Goal: Task Accomplishment & Management: Manage account settings

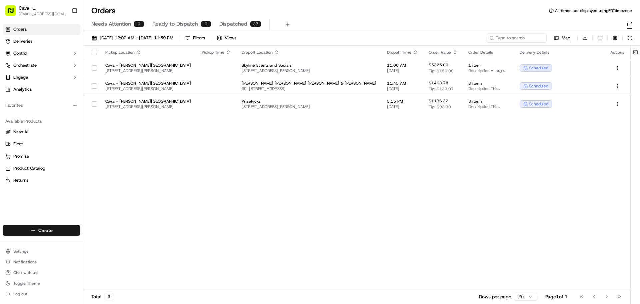
click at [70, 31] on link "Orders" at bounding box center [42, 29] width 78 height 11
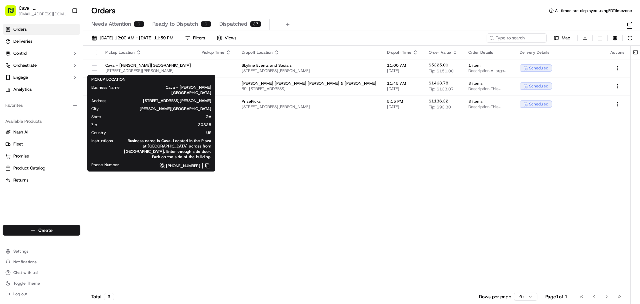
click at [233, 24] on span "Dispatched" at bounding box center [233, 24] width 28 height 8
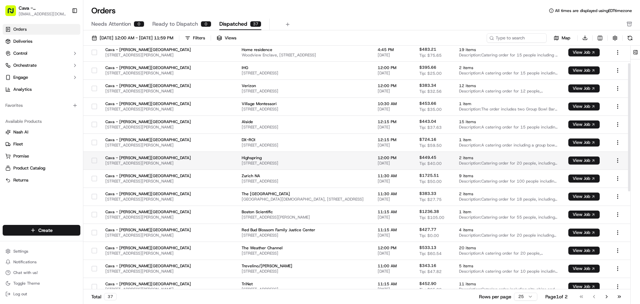
scroll to position [33, 0]
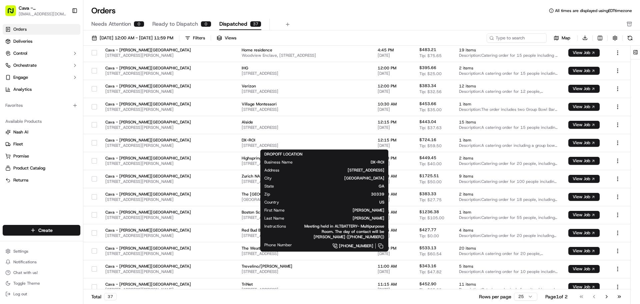
click at [500, 28] on div "Needs Attention 0 Ready to Dispatch 0 Dispatched 37" at bounding box center [357, 24] width 532 height 11
click at [505, 41] on input at bounding box center [507, 37] width 80 height 9
click at [272, 144] on span "[STREET_ADDRESS]" at bounding box center [304, 145] width 125 height 5
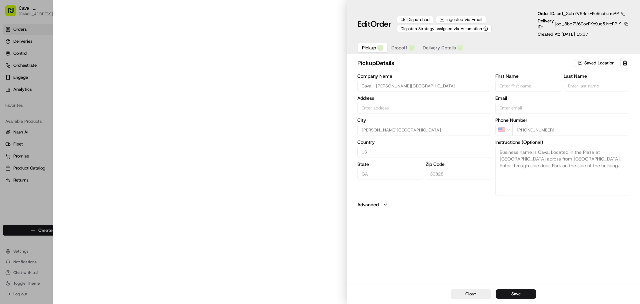
type input "[STREET_ADDRESS][PERSON_NAME]"
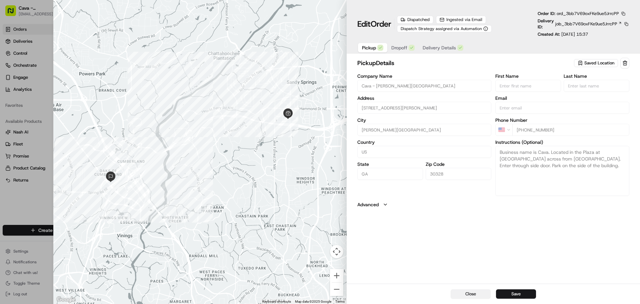
click at [468, 294] on button "Close" at bounding box center [471, 293] width 40 height 9
type input "+1"
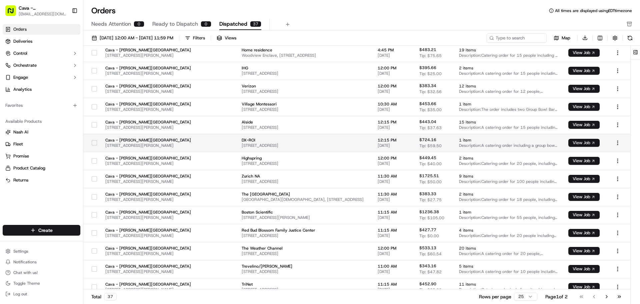
click at [594, 145] on body "Cava - Sandy Springs sandysprings@cava.com Toggle Sidebar Orders Deliveries Con…" at bounding box center [320, 152] width 640 height 304
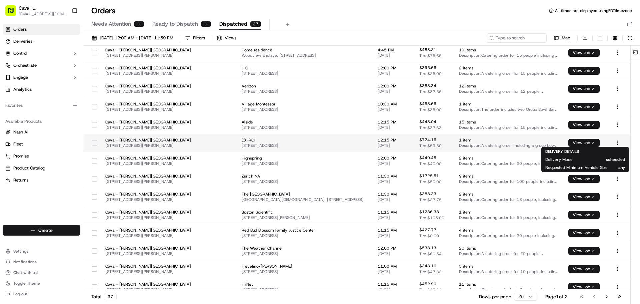
click at [588, 143] on button "View Job" at bounding box center [584, 143] width 31 height 8
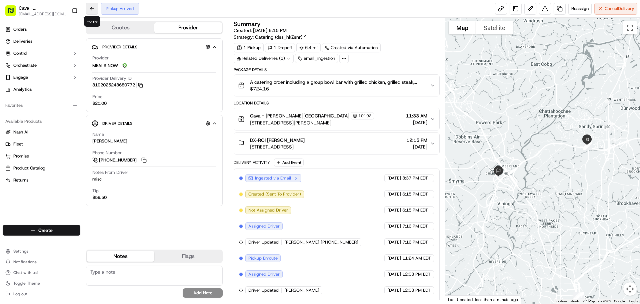
click at [93, 7] on button at bounding box center [92, 9] width 12 height 12
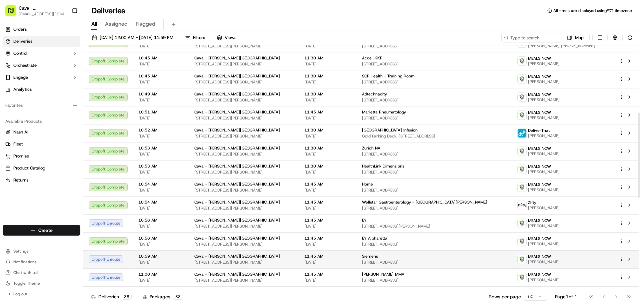
scroll to position [221, 0]
